Goal: Information Seeking & Learning: Learn about a topic

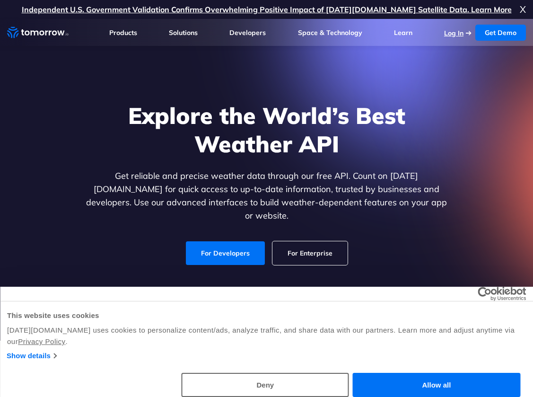
click at [456, 31] on link "Log In" at bounding box center [453, 33] width 19 height 9
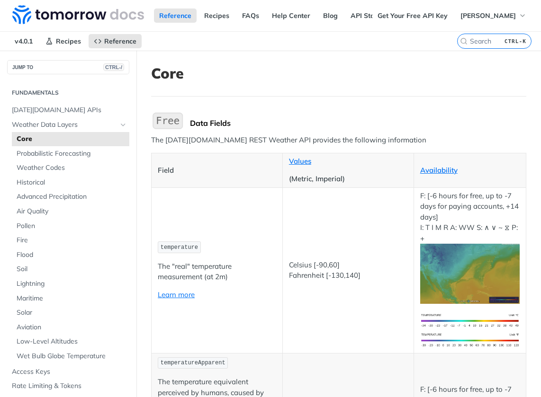
click at [191, 264] on p "The "real" temperature measurement (at 2m)" at bounding box center [217, 271] width 118 height 21
click at [69, 158] on span "Probabilistic Forecasting" at bounding box center [72, 153] width 110 height 9
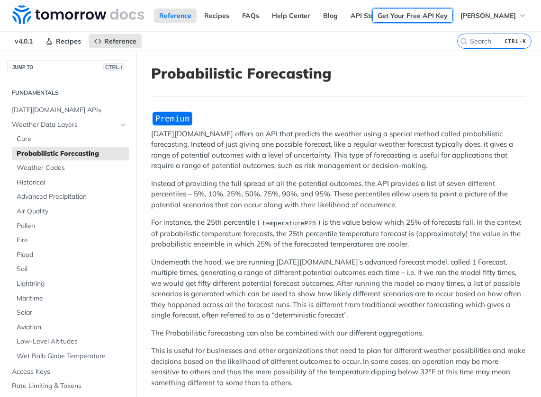
click at [395, 15] on link "Get Your Free API Key" at bounding box center [412, 16] width 80 height 14
